Goal: Information Seeking & Learning: Learn about a topic

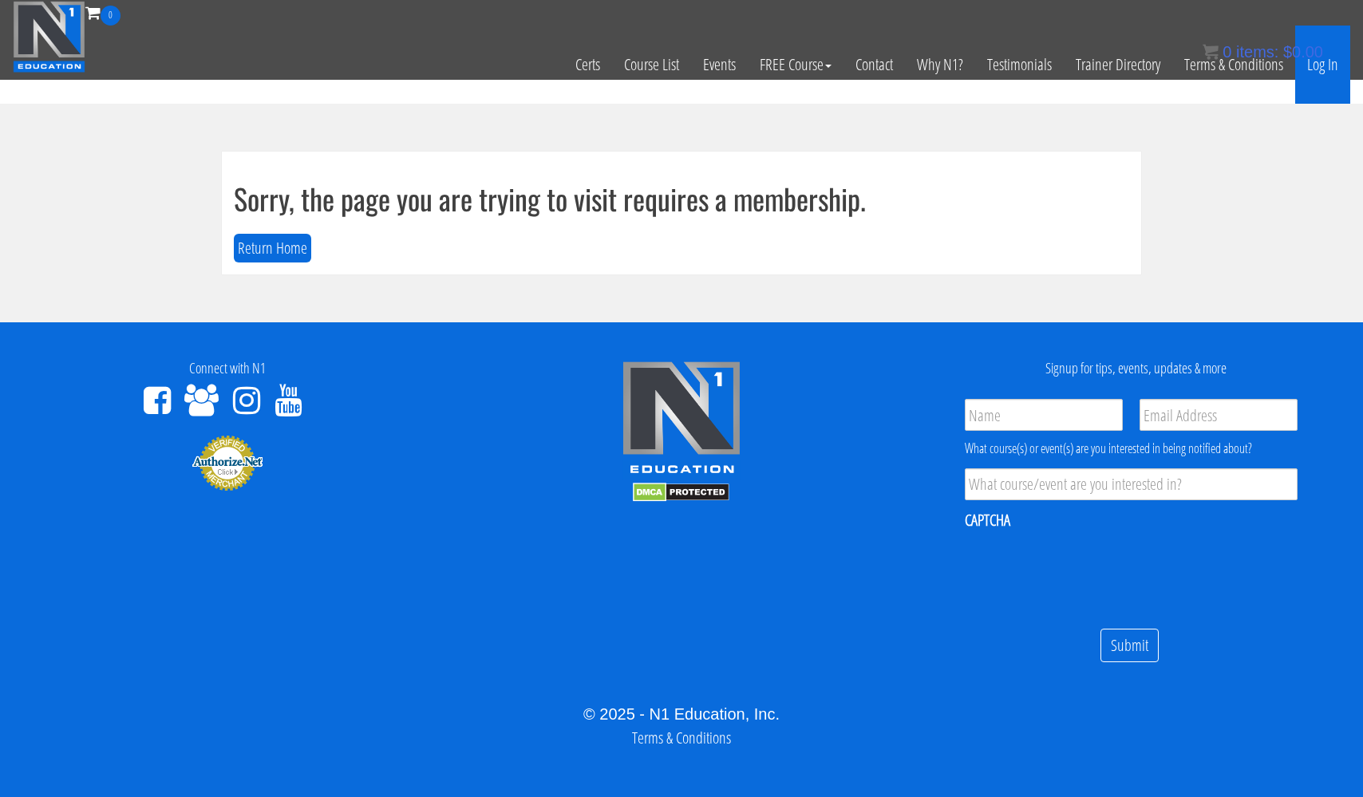
click at [1311, 65] on link "Log In" at bounding box center [1322, 65] width 55 height 78
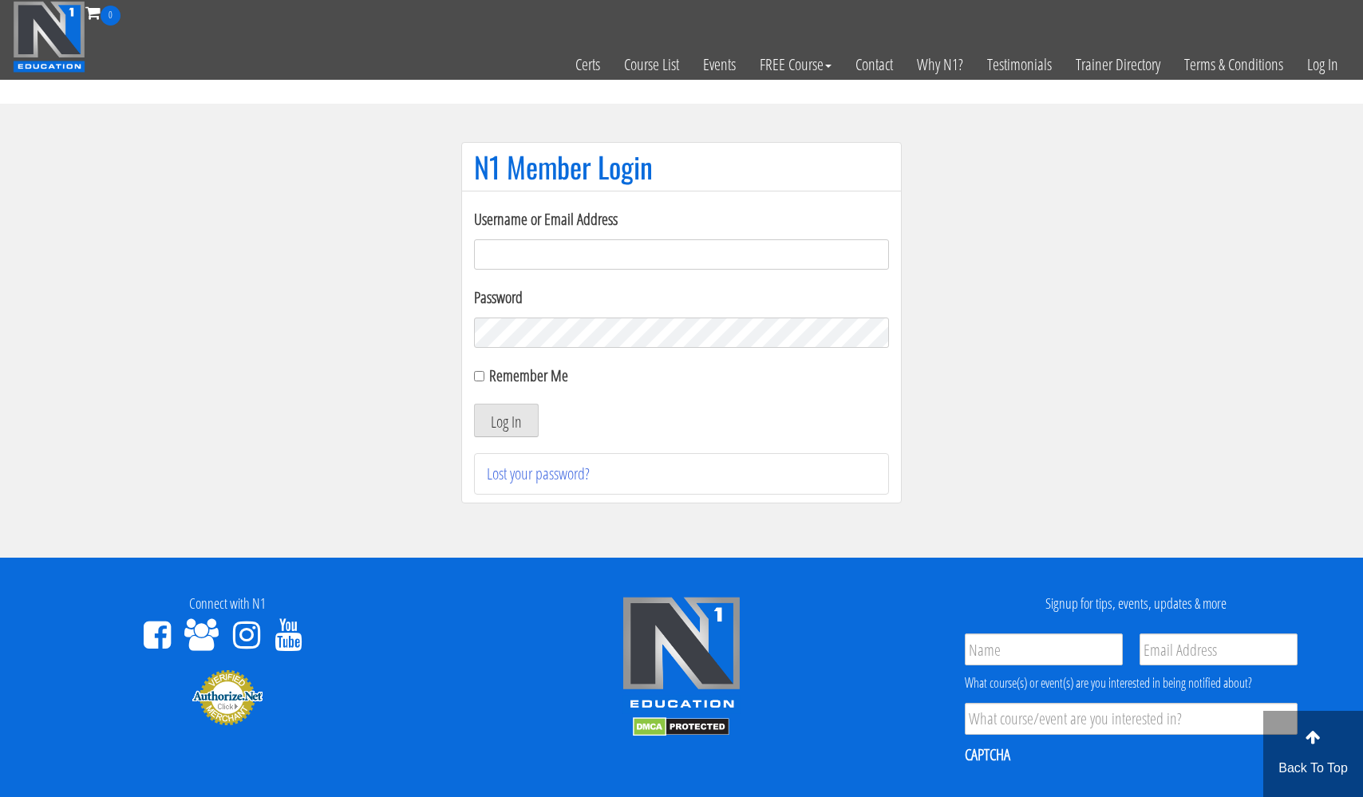
type input "[EMAIL_ADDRESS][DOMAIN_NAME]"
click at [506, 421] on button "Log In" at bounding box center [506, 421] width 65 height 34
click at [496, 419] on button "Log In" at bounding box center [506, 421] width 65 height 34
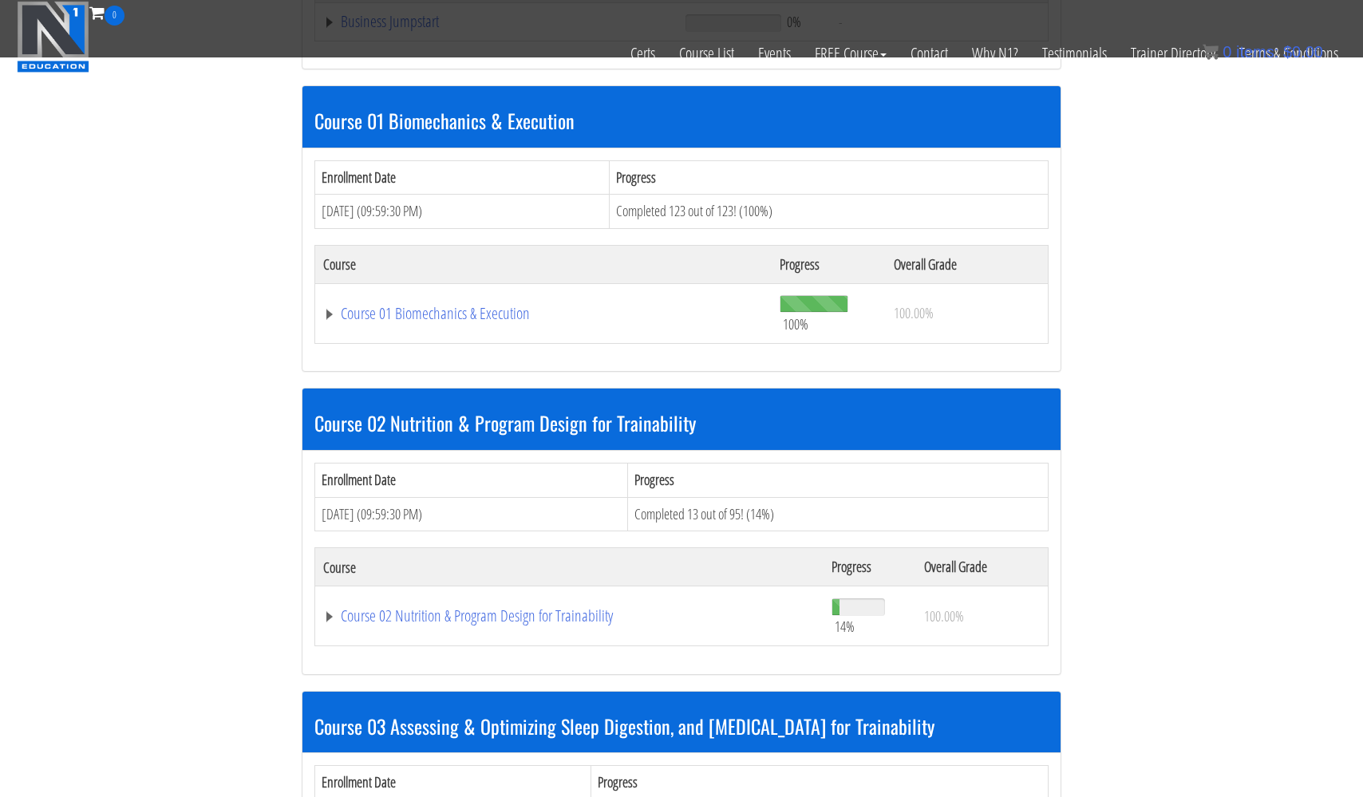
scroll to position [715, 0]
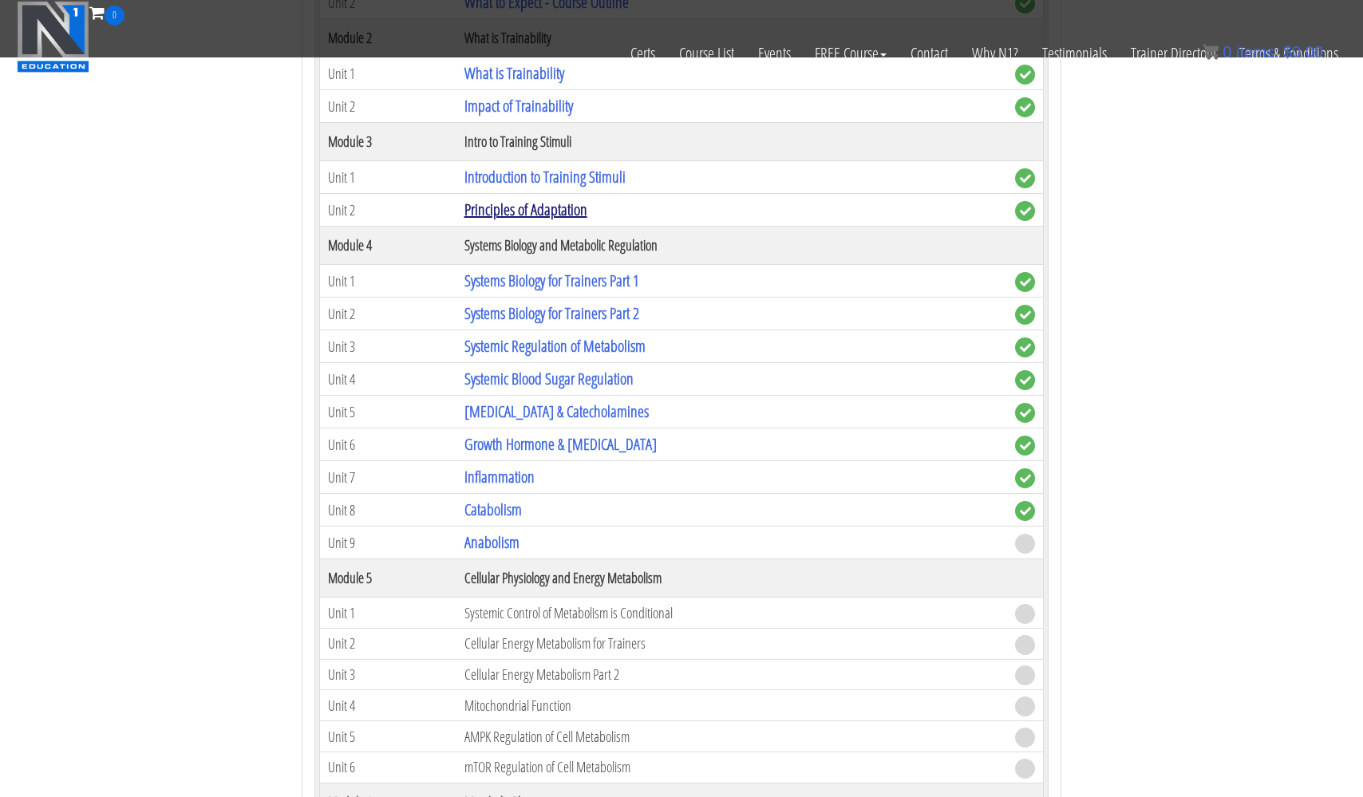
scroll to position [1472, 0]
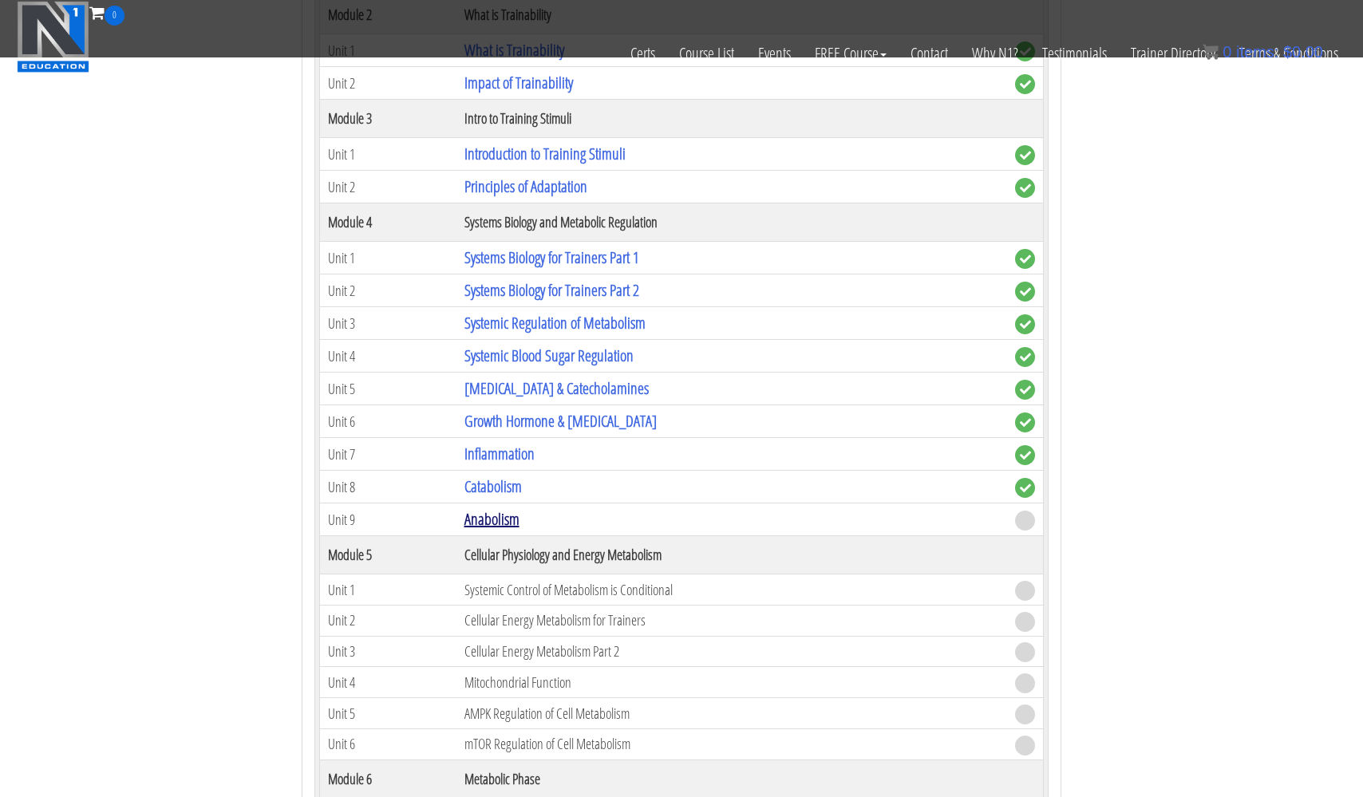
click at [496, 513] on link "Anabolism" at bounding box center [491, 519] width 55 height 22
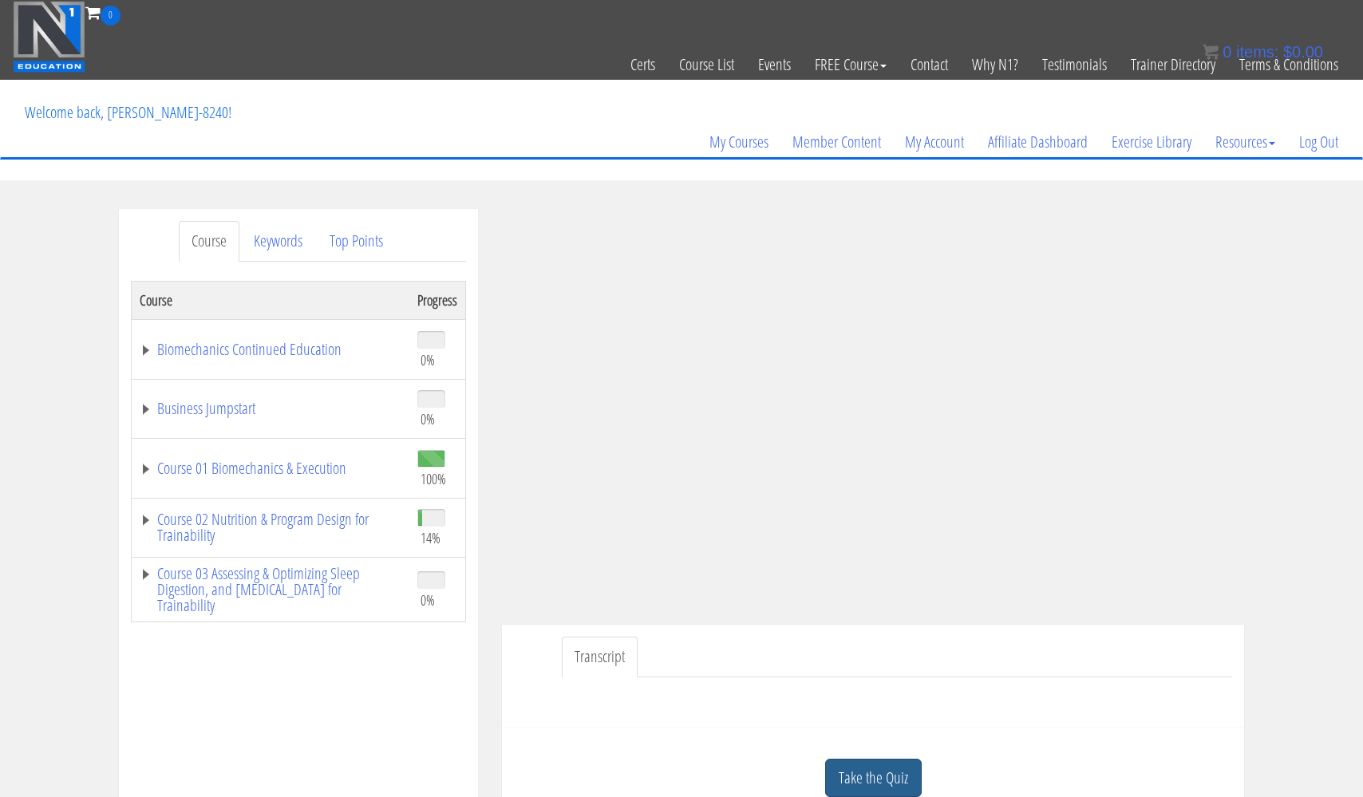
click at [887, 769] on link "Take the Quiz" at bounding box center [873, 778] width 97 height 39
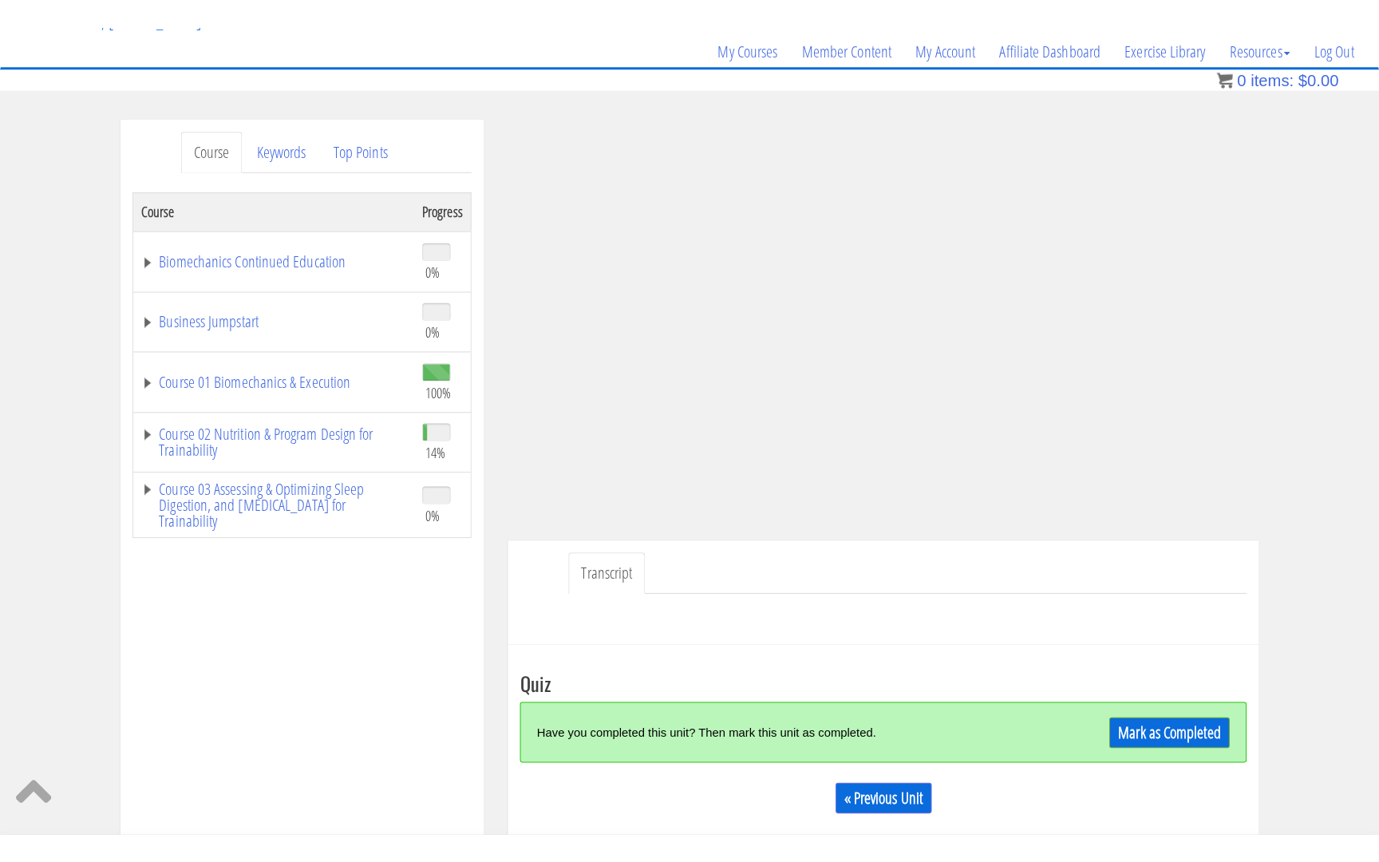
scroll to position [118, 0]
